Goal: Transaction & Acquisition: Purchase product/service

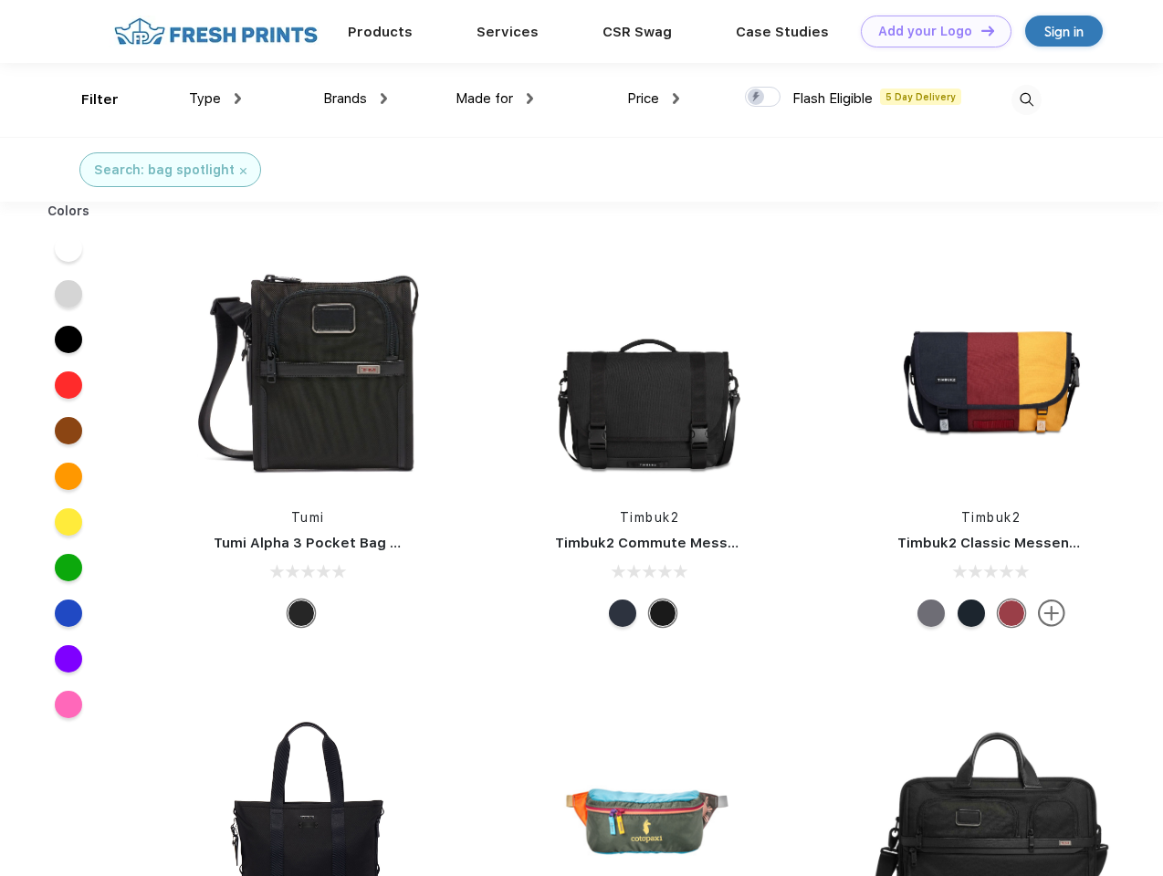
click at [929, 31] on link "Add your Logo Design Tool" at bounding box center [935, 32] width 151 height 32
click at [0, 0] on div "Design Tool" at bounding box center [0, 0] width 0 height 0
click at [979, 30] on link "Add your Logo Design Tool" at bounding box center [935, 32] width 151 height 32
click at [88, 99] on div "Filter" at bounding box center [99, 99] width 37 height 21
click at [215, 99] on span "Type" at bounding box center [205, 98] width 32 height 16
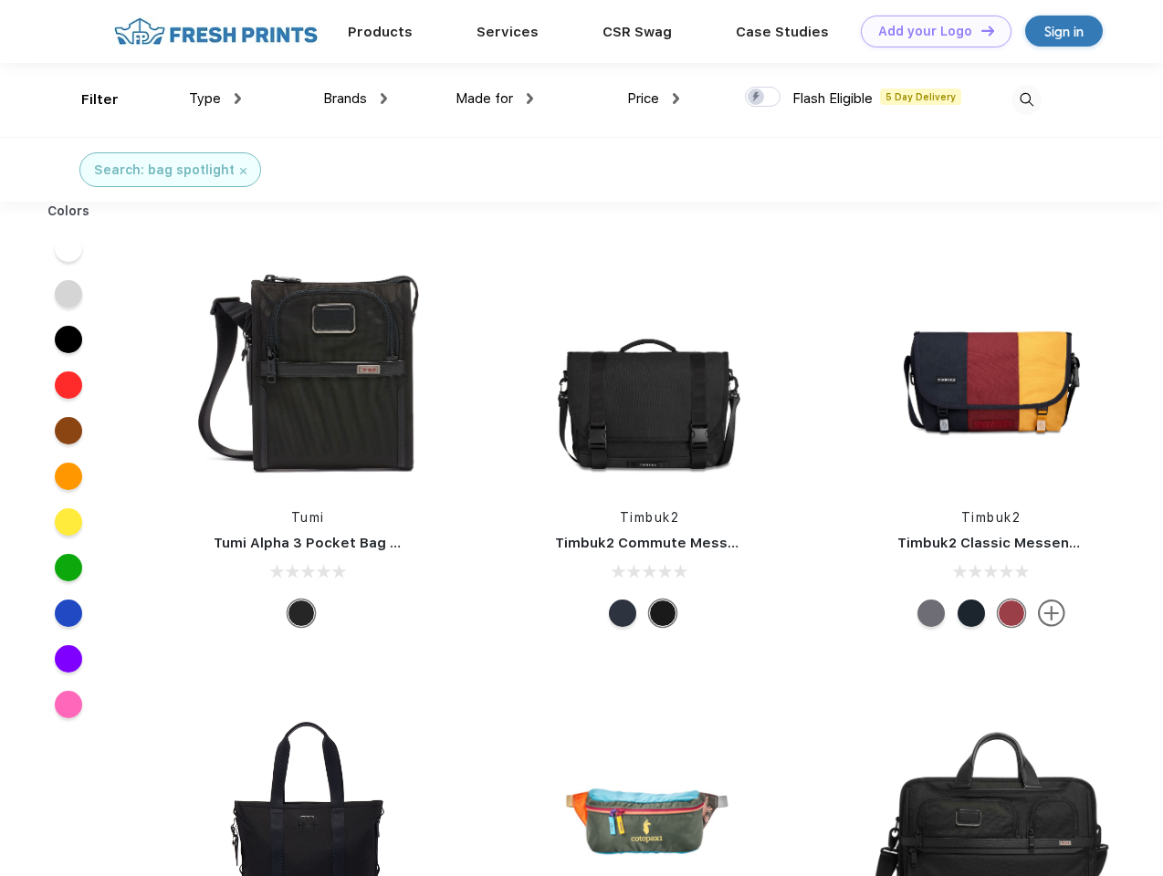
click at [355, 99] on span "Brands" at bounding box center [345, 98] width 44 height 16
click at [495, 99] on span "Made for" at bounding box center [483, 98] width 57 height 16
click at [653, 99] on span "Price" at bounding box center [643, 98] width 32 height 16
click at [763, 98] on div at bounding box center [763, 97] width 36 height 20
click at [756, 98] on input "checkbox" at bounding box center [751, 92] width 12 height 12
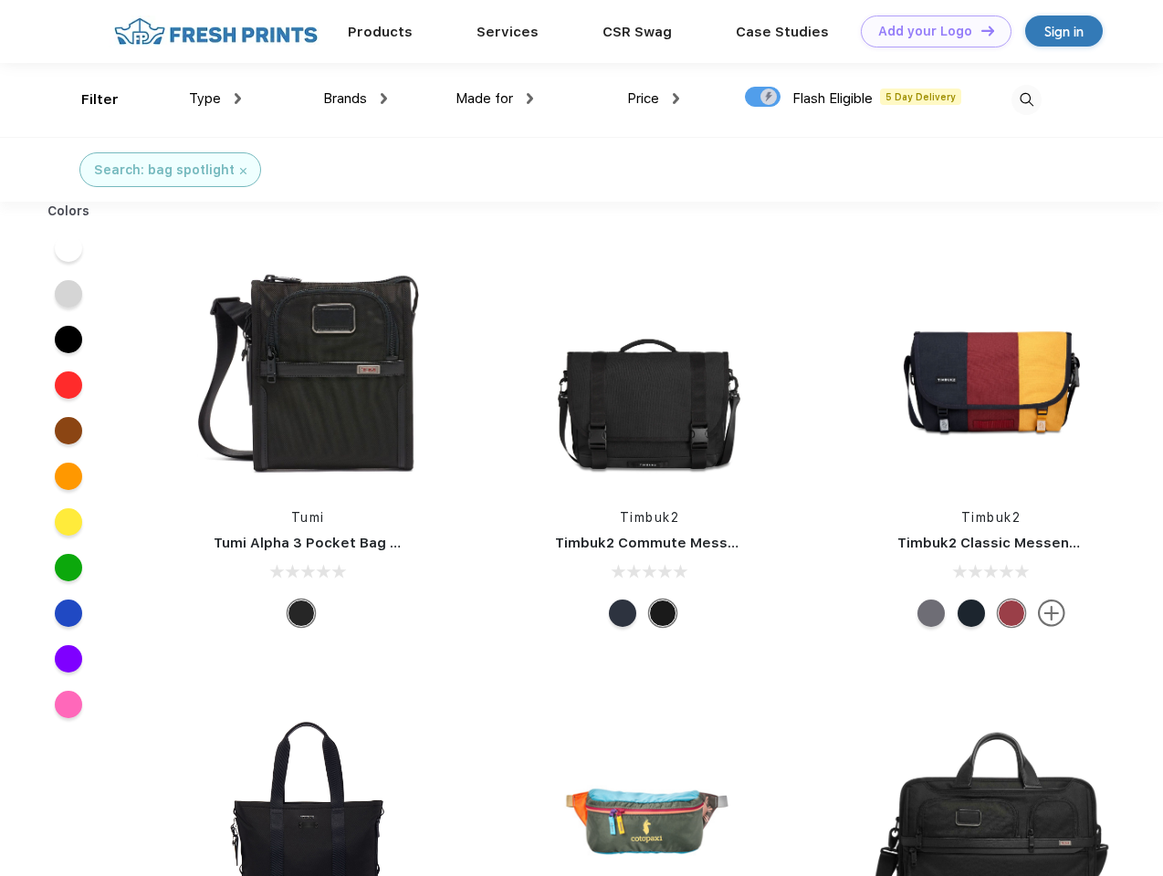
click at [1026, 99] on img at bounding box center [1026, 100] width 30 height 30
